Goal: Task Accomplishment & Management: Use online tool/utility

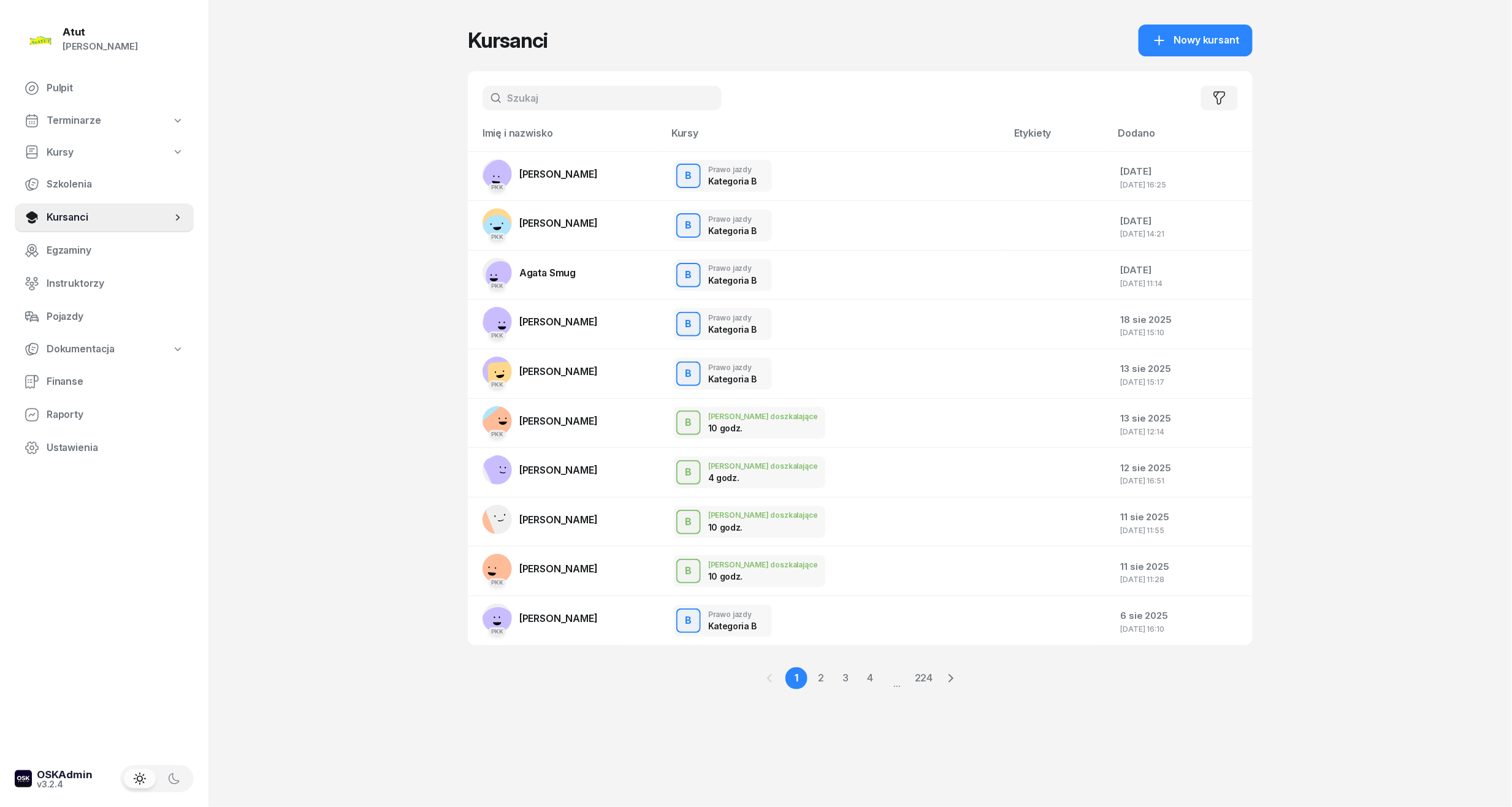
click at [109, 119] on link "Terminarze" at bounding box center [104, 121] width 179 height 28
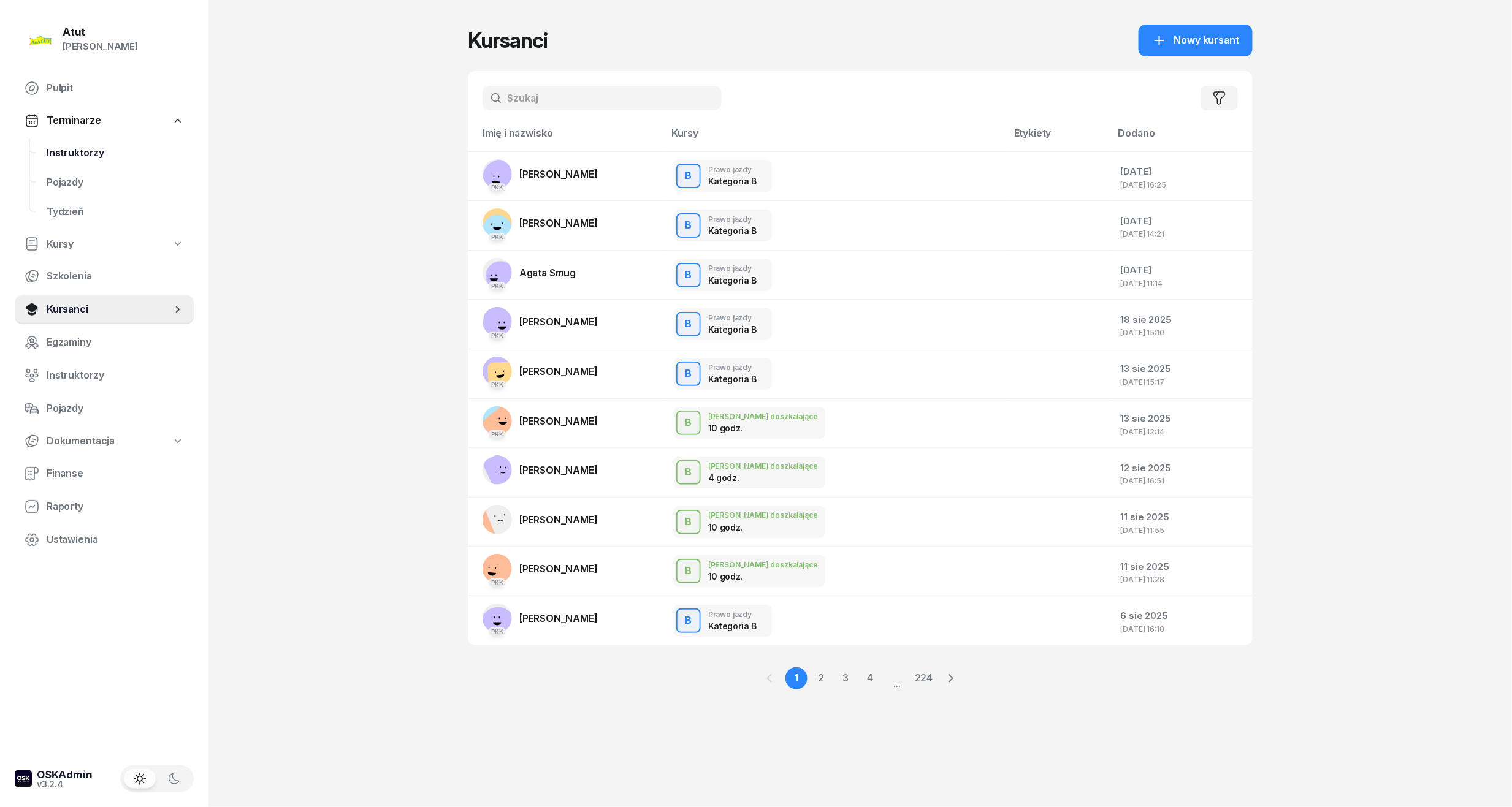
click at [95, 154] on span "Instruktorzy" at bounding box center [116, 153] width 137 height 16
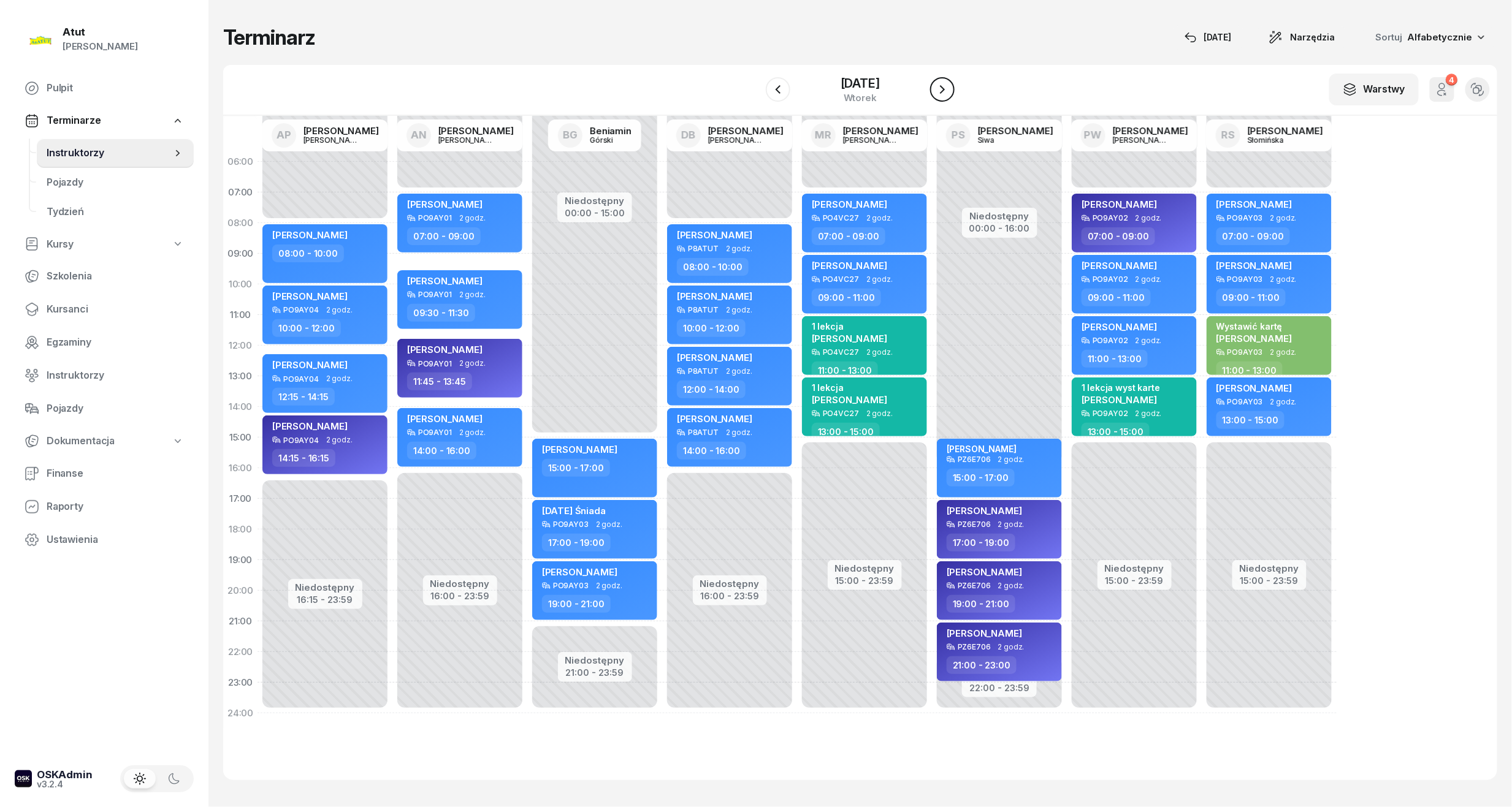
click at [948, 94] on icon "button" at bounding box center [942, 89] width 15 height 15
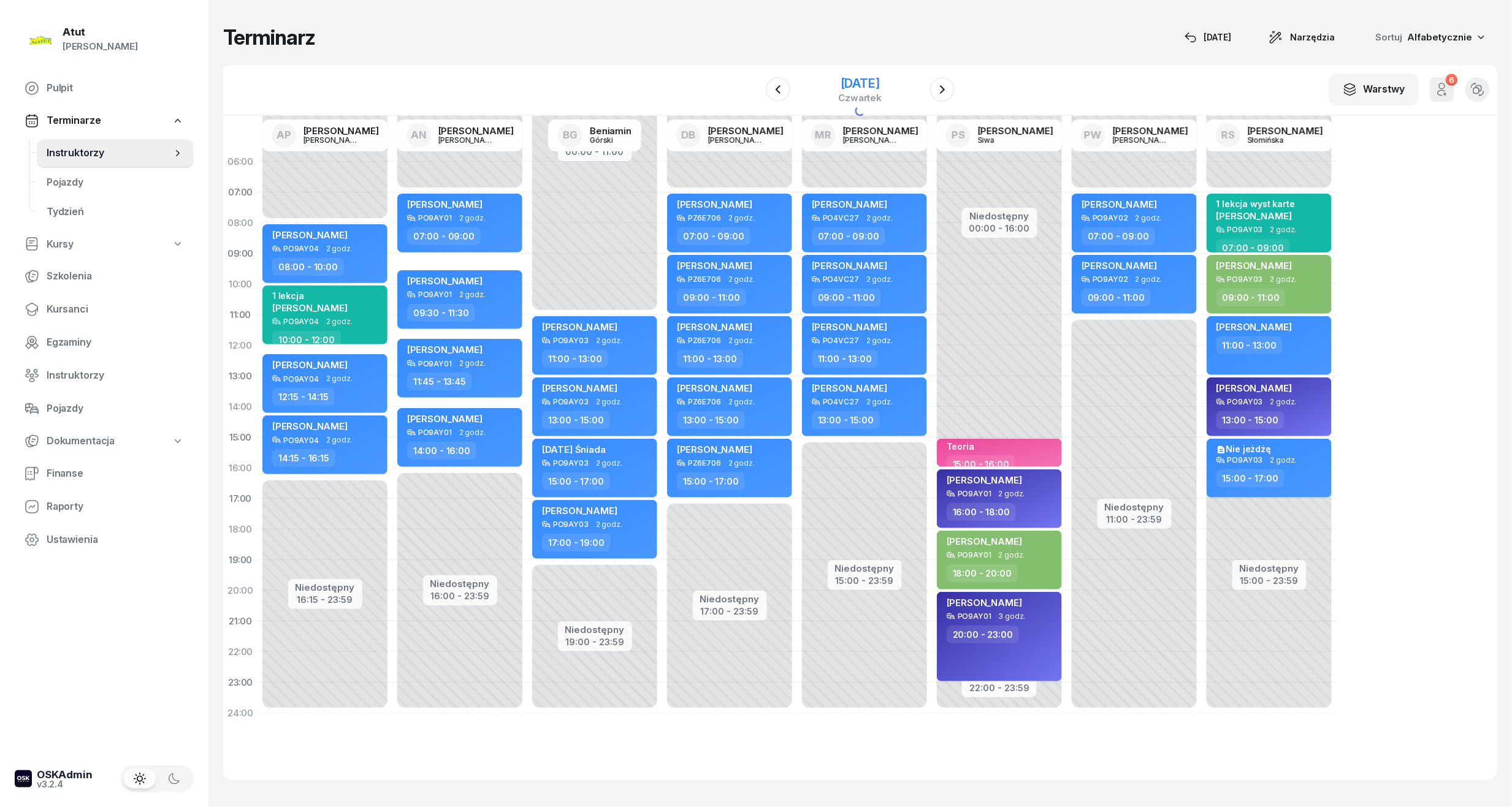
click at [883, 93] on div "czwartek" at bounding box center [860, 98] width 43 height 9
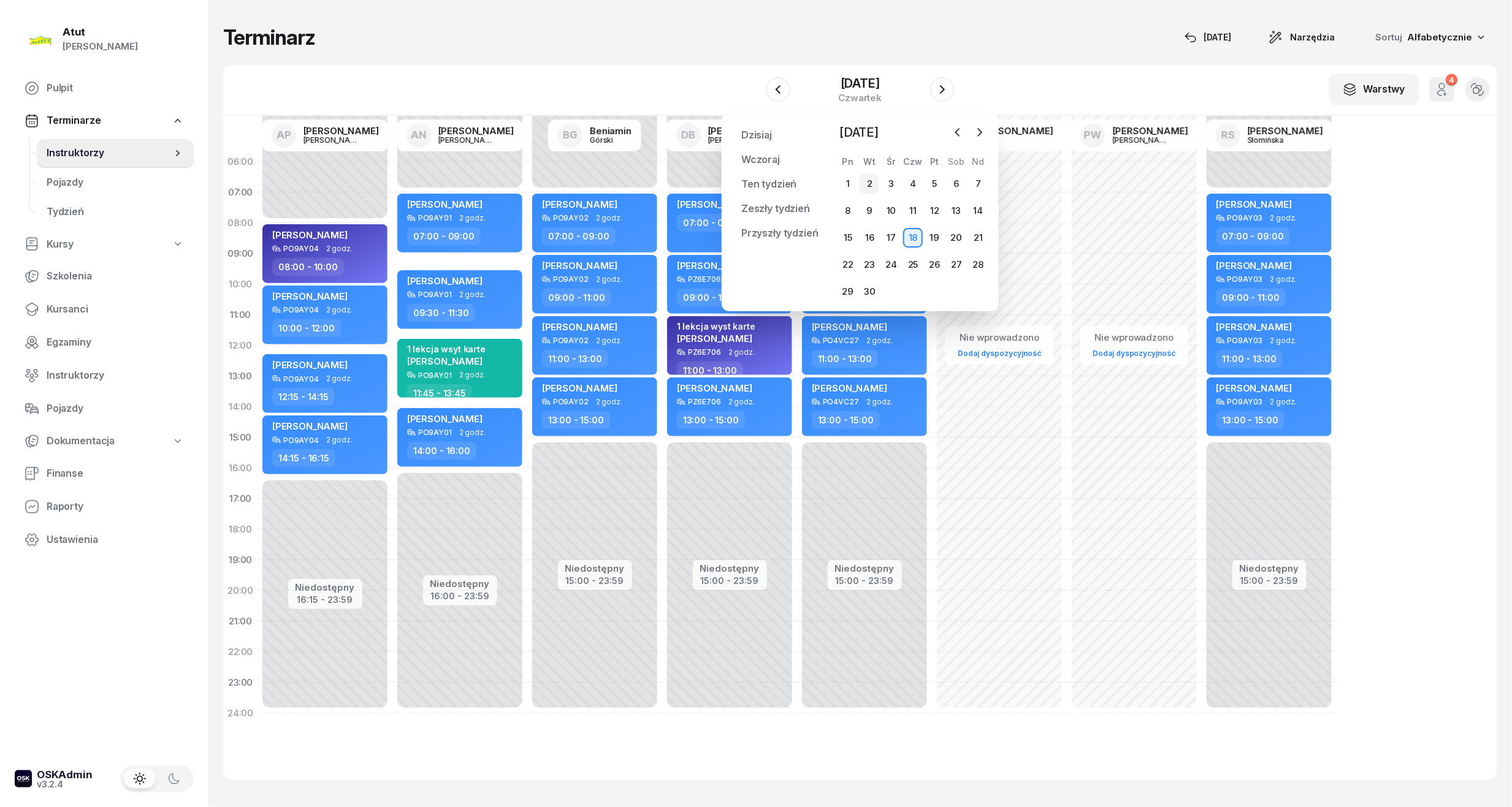
click at [866, 190] on div "2" at bounding box center [869, 184] width 19 height 19
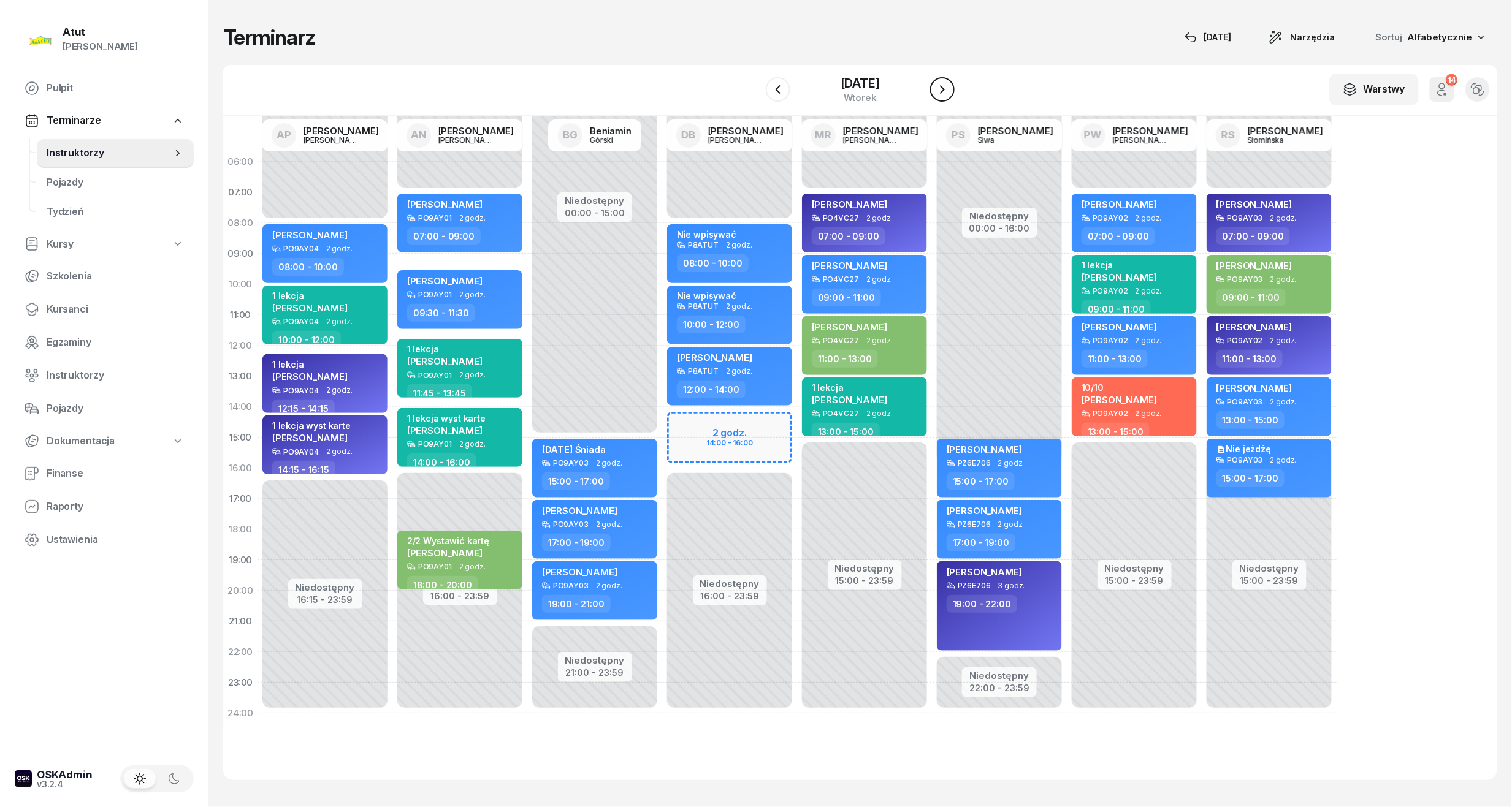
click at [936, 88] on icon "button" at bounding box center [942, 89] width 15 height 15
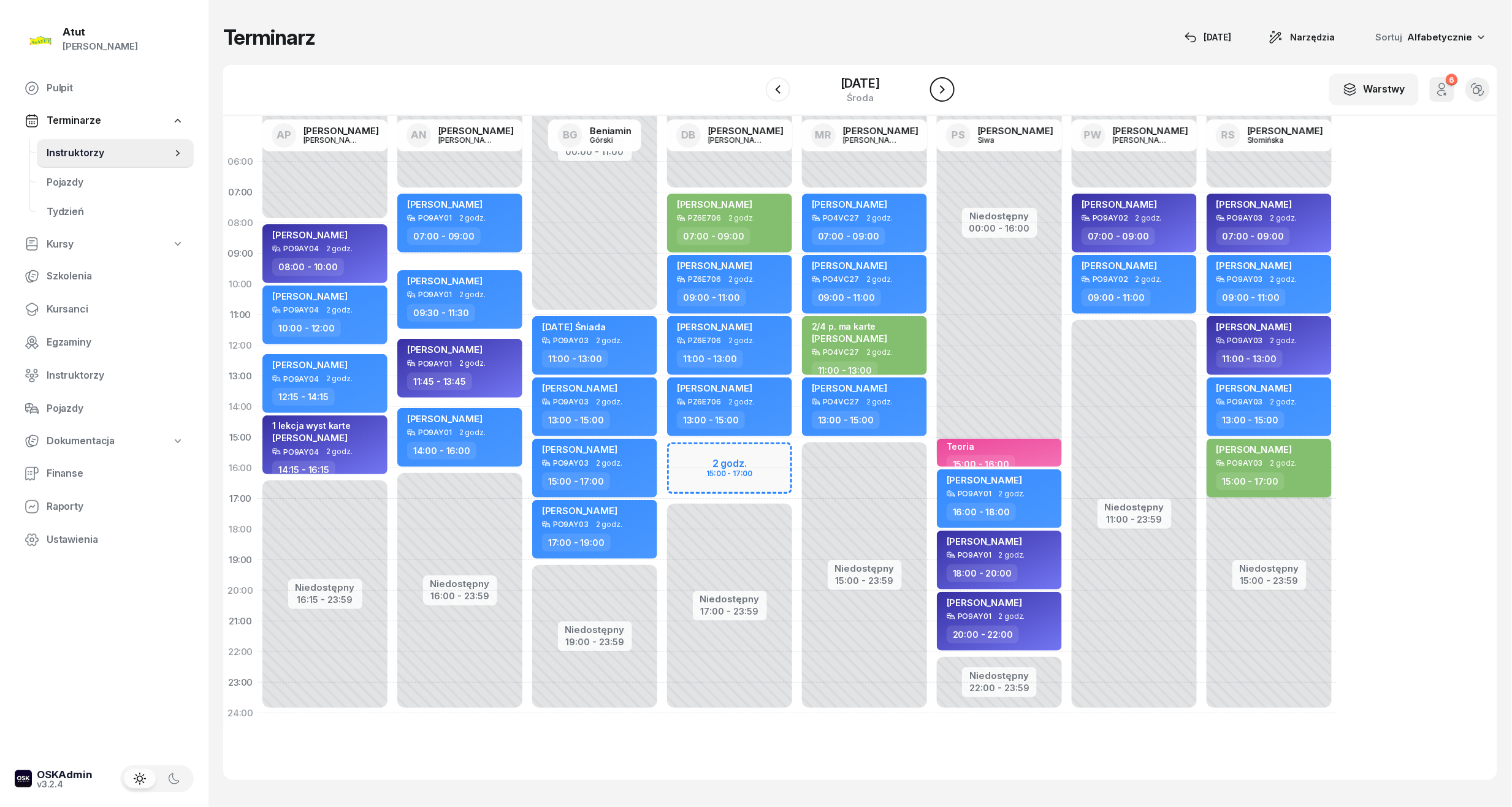
click at [942, 95] on icon "button" at bounding box center [942, 89] width 15 height 15
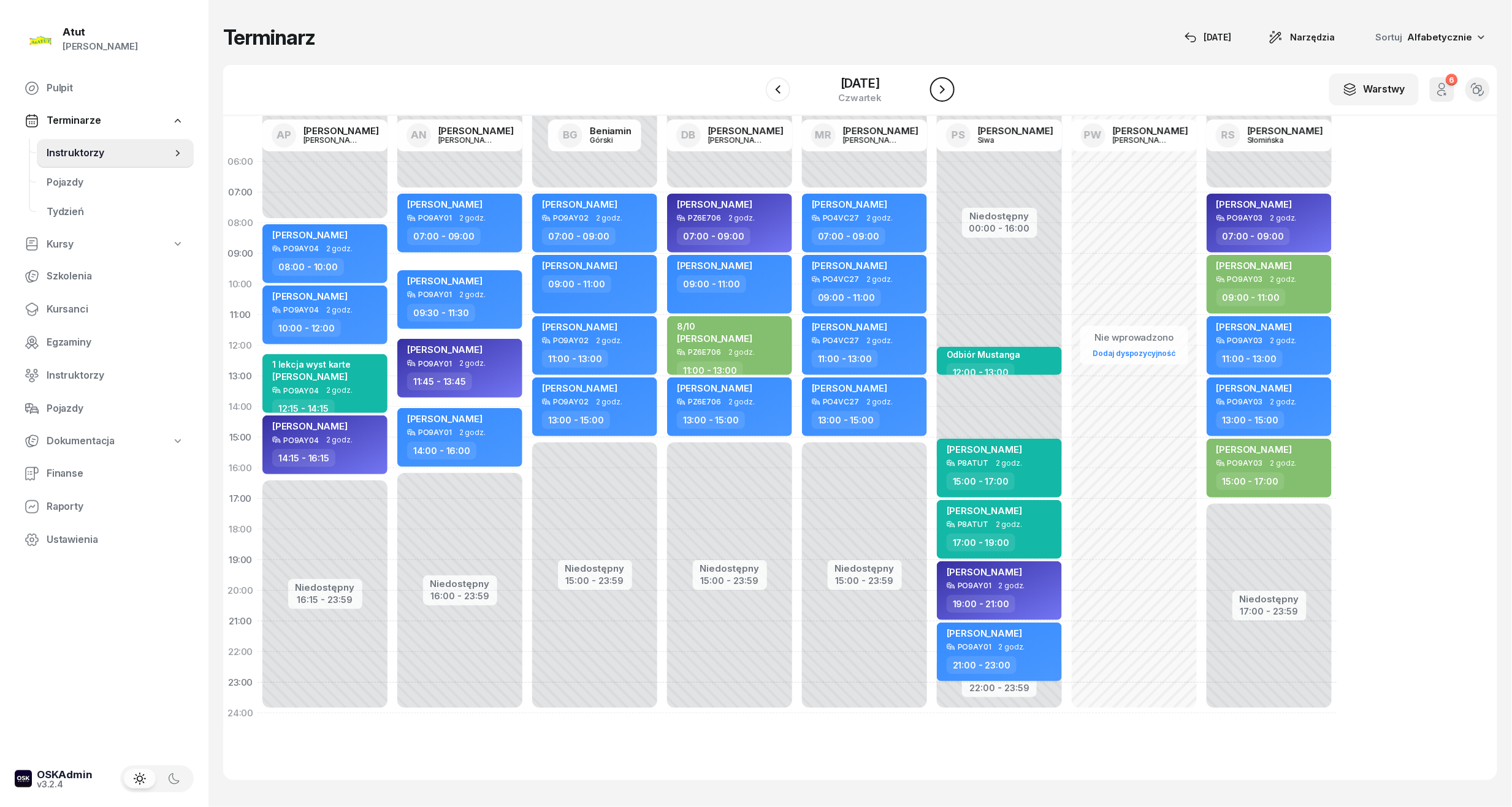
click at [942, 95] on icon "button" at bounding box center [942, 89] width 15 height 15
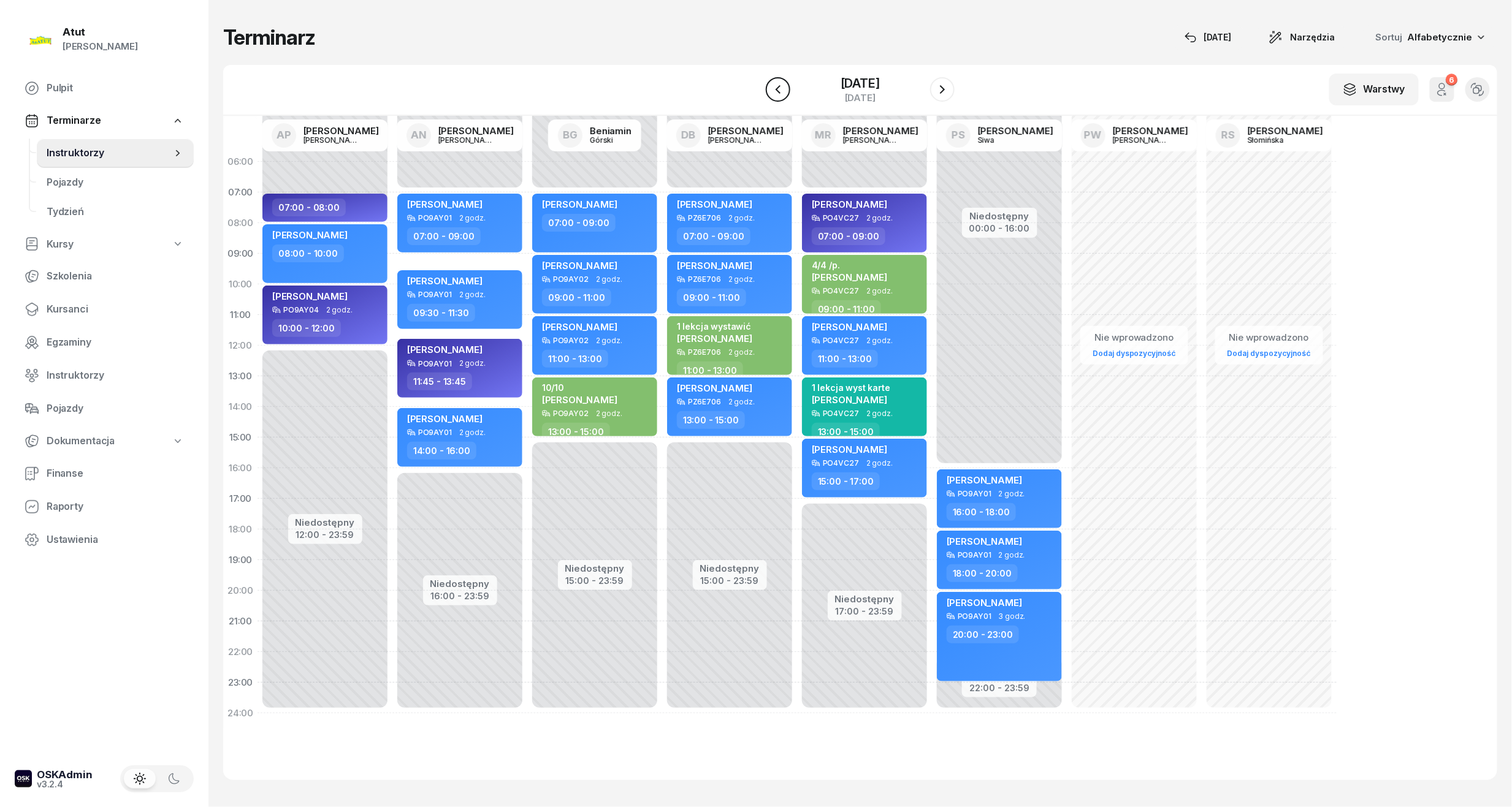
click at [786, 91] on button "button" at bounding box center [778, 89] width 25 height 25
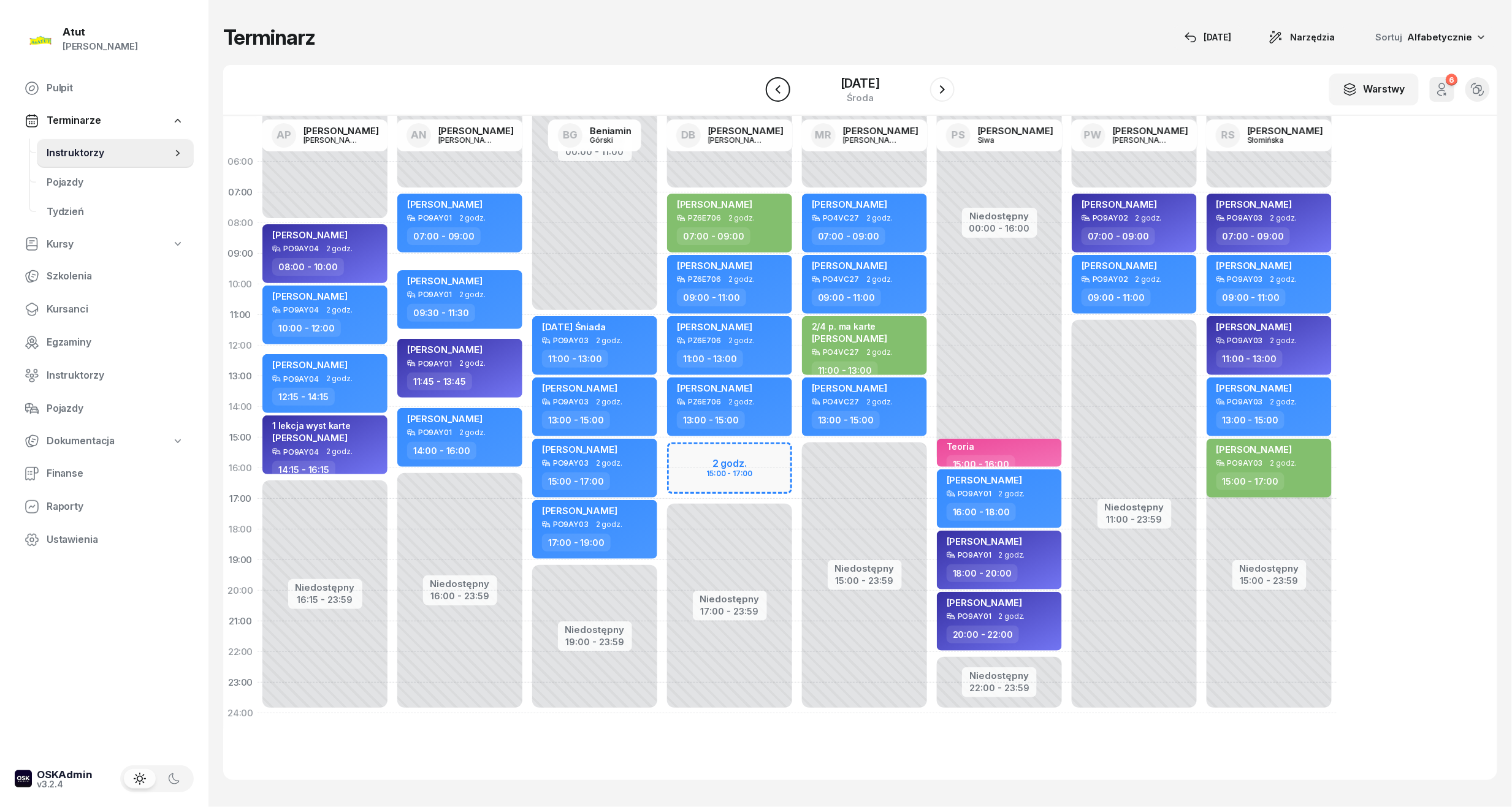
click at [786, 91] on button "button" at bounding box center [778, 89] width 25 height 25
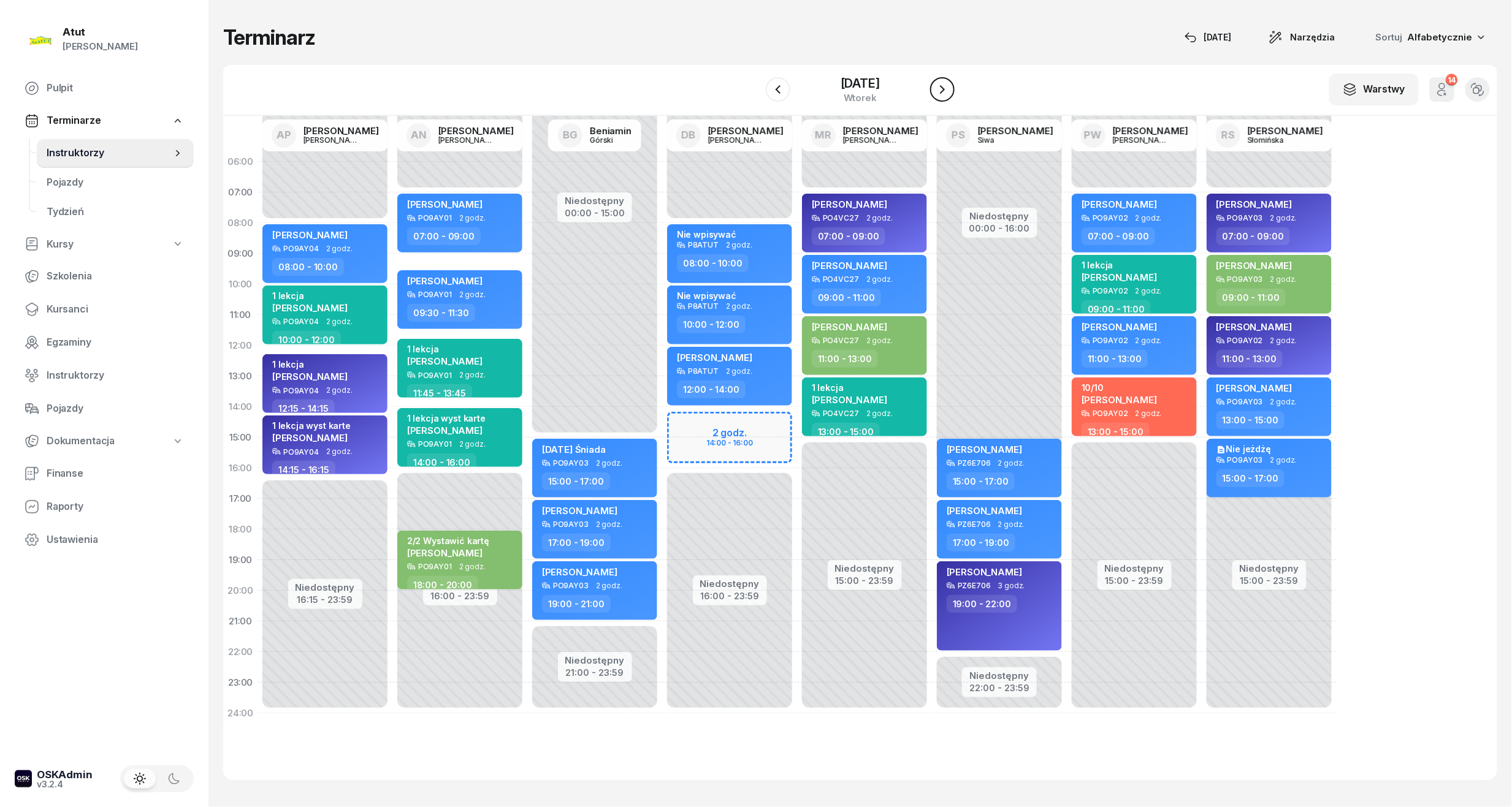
click at [951, 97] on button "button" at bounding box center [942, 89] width 25 height 25
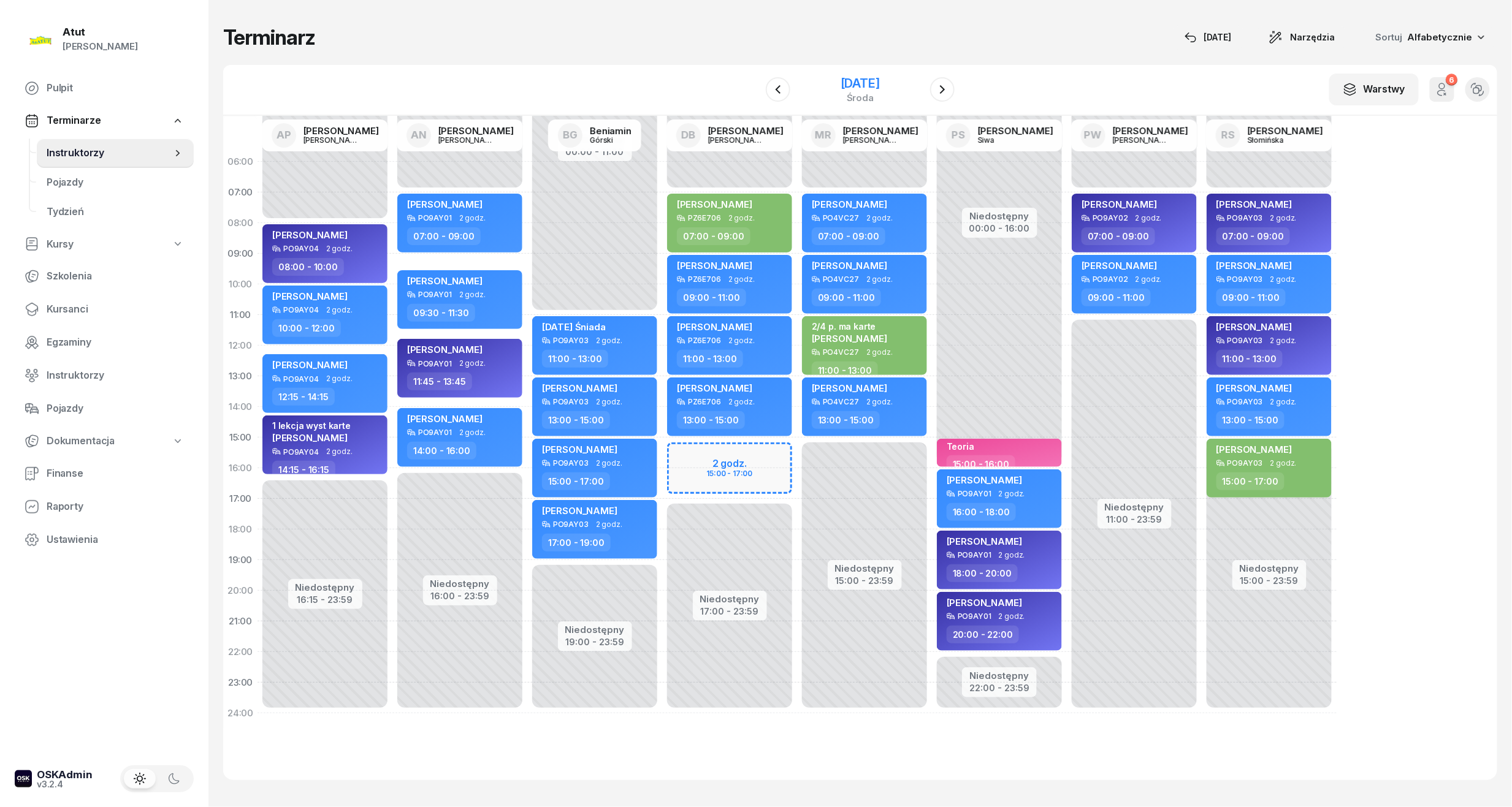
click at [848, 82] on div "[DATE]" at bounding box center [860, 83] width 40 height 12
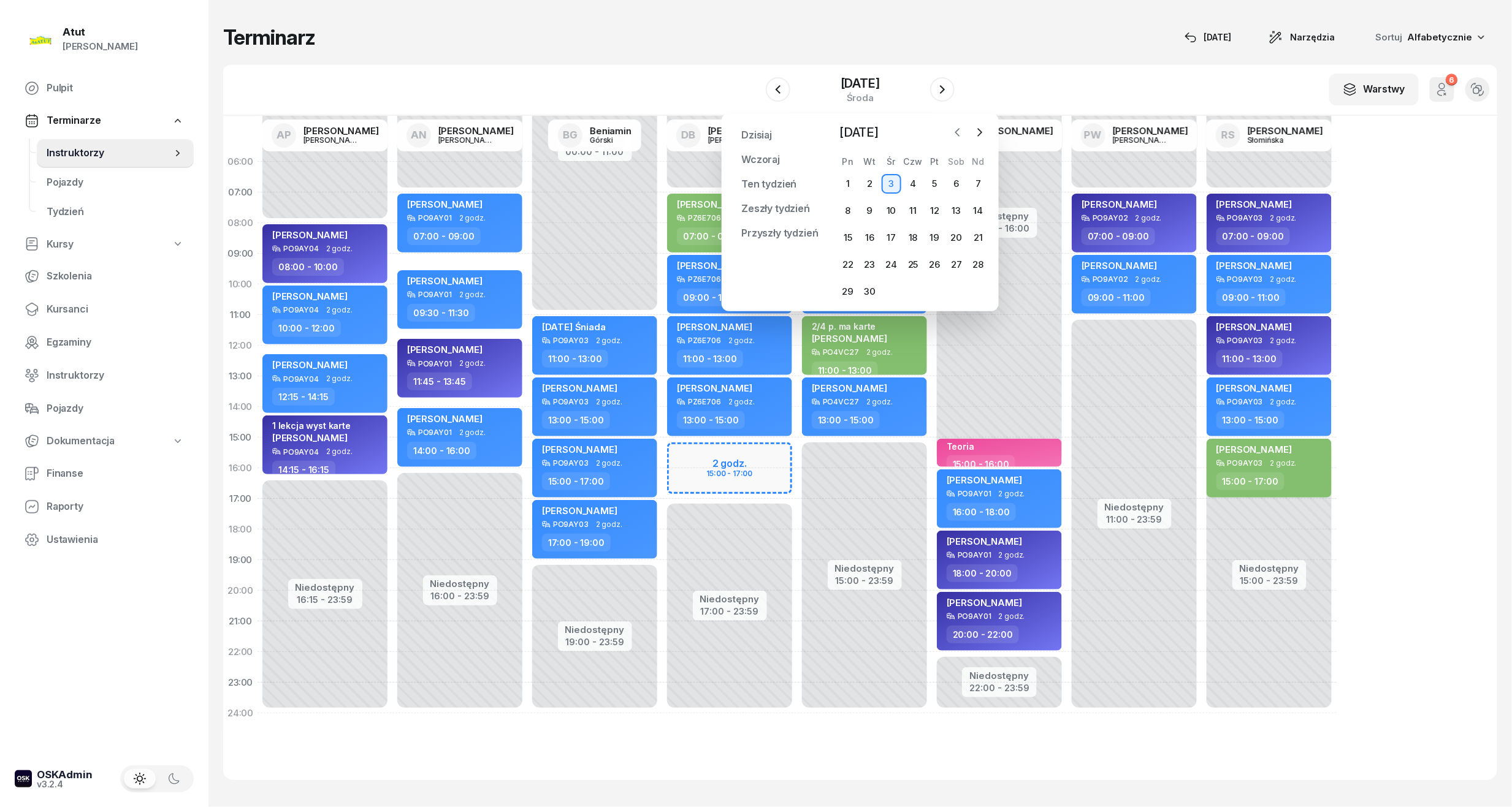
click at [959, 136] on icon "button" at bounding box center [958, 132] width 12 height 12
click at [936, 262] on div "22" at bounding box center [935, 265] width 19 height 19
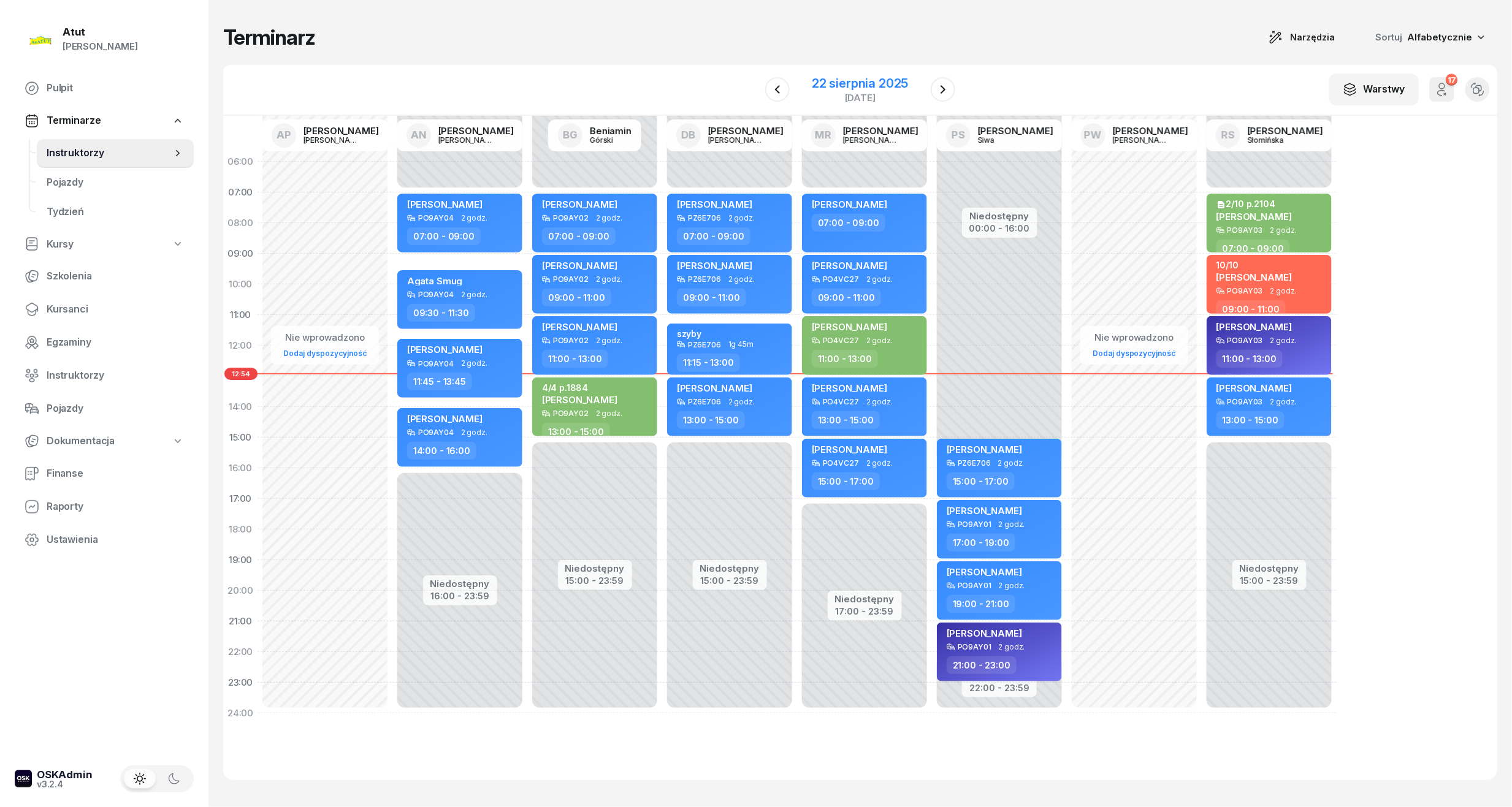
click at [863, 97] on div "[DATE]" at bounding box center [860, 98] width 96 height 9
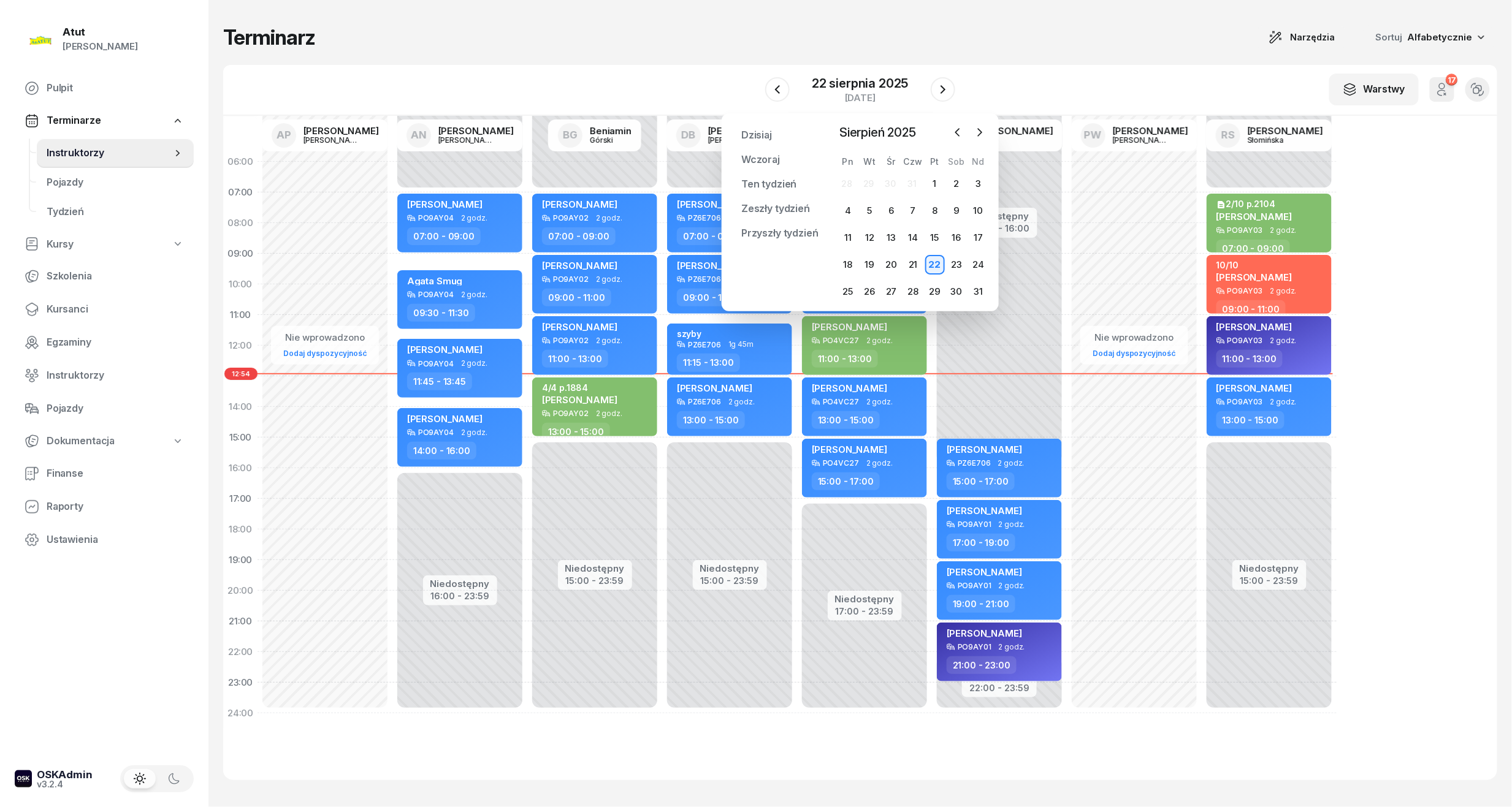
click at [935, 268] on div "22" at bounding box center [935, 265] width 19 height 19
